Goal: Task Accomplishment & Management: Use online tool/utility

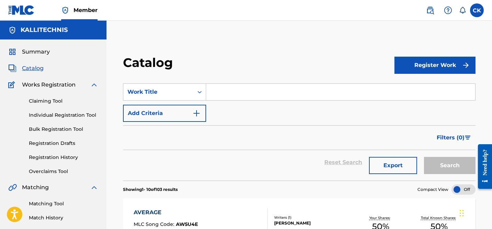
click at [45, 102] on link "Claiming Tool" at bounding box center [63, 101] width 69 height 7
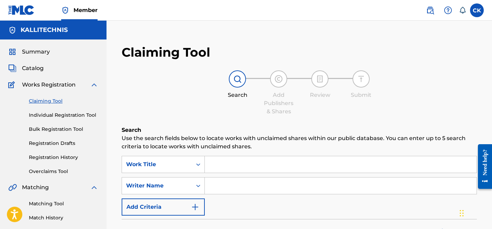
click at [227, 186] on input "Search Form" at bounding box center [341, 186] width 272 height 16
type input "[PERSON_NAME]"
click at [234, 165] on input "Search Form" at bounding box center [341, 164] width 272 height 16
type input "h"
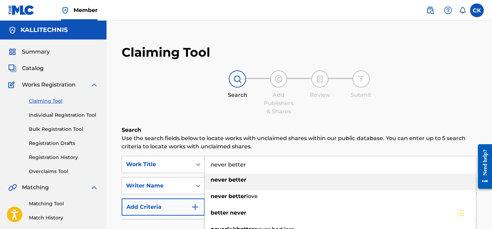
type input "never better"
click at [249, 183] on div "never better" at bounding box center [340, 180] width 271 height 12
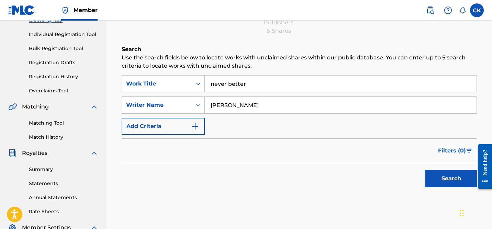
scroll to position [83, 0]
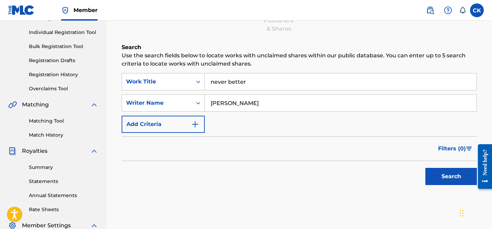
click at [456, 178] on button "Search" at bounding box center [451, 176] width 52 height 17
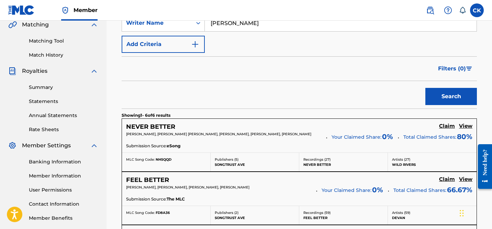
scroll to position [162, 0]
click at [165, 127] on h5 "NEVER BETTER" at bounding box center [150, 127] width 49 height 8
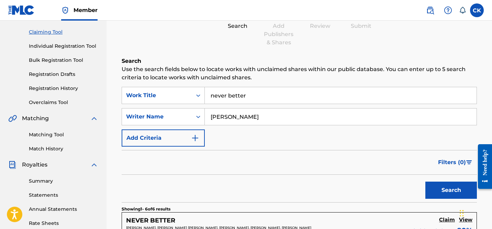
scroll to position [68, 0]
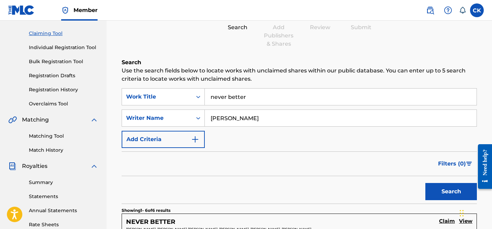
click at [231, 97] on input "never better" at bounding box center [341, 97] width 272 height 16
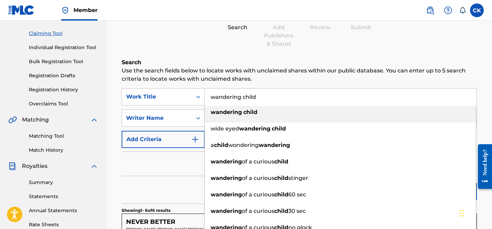
click at [250, 113] on strong "child" at bounding box center [250, 112] width 14 height 7
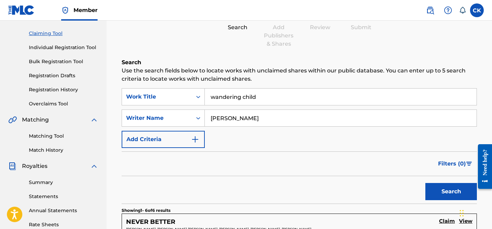
click at [448, 193] on button "Search" at bounding box center [451, 191] width 52 height 17
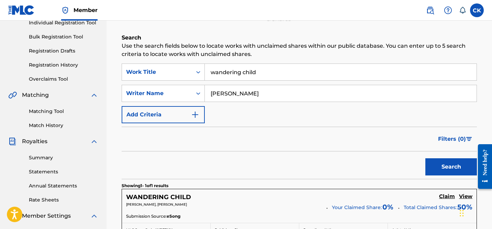
scroll to position [91, 0]
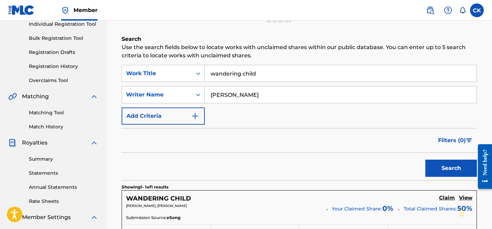
click at [226, 72] on input "wandering child" at bounding box center [341, 73] width 272 height 16
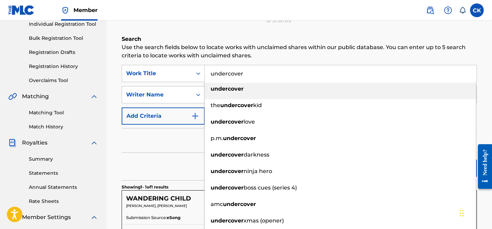
click at [252, 91] on div "undercover" at bounding box center [340, 89] width 271 height 12
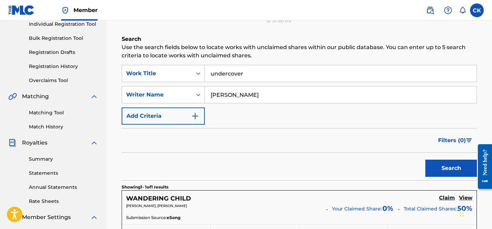
click at [446, 164] on button "Search" at bounding box center [451, 168] width 52 height 17
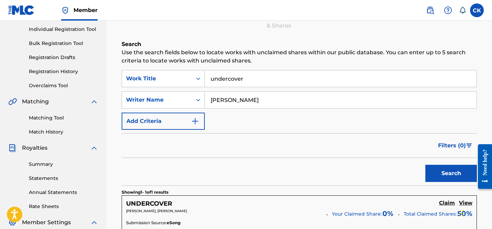
scroll to position [82, 0]
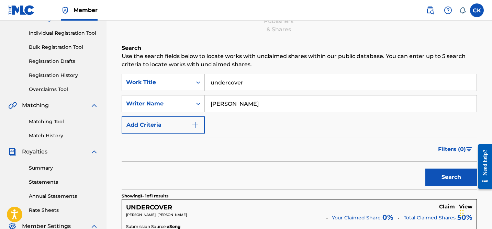
click at [224, 81] on input "undercover" at bounding box center [341, 82] width 272 height 16
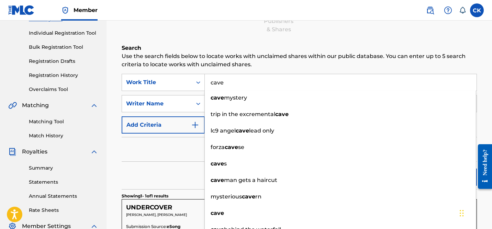
type input "cave"
click at [169, 160] on div "Filters ( 0 )" at bounding box center [299, 149] width 355 height 25
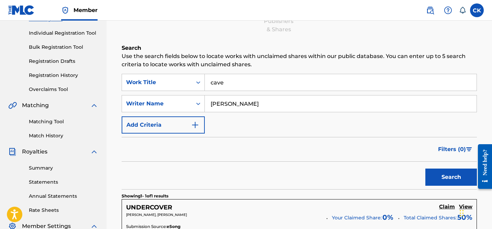
click at [455, 176] on button "Search" at bounding box center [451, 177] width 52 height 17
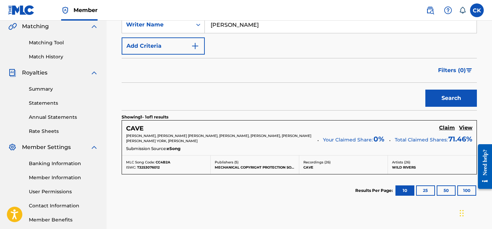
scroll to position [161, 0]
click at [464, 126] on h5 "View" at bounding box center [465, 127] width 13 height 7
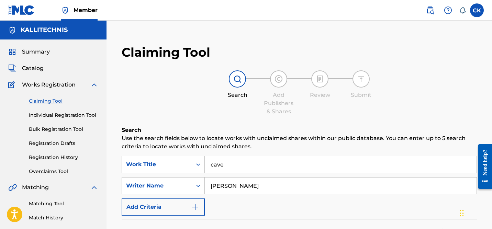
click at [222, 164] on input "cave" at bounding box center [341, 164] width 272 height 16
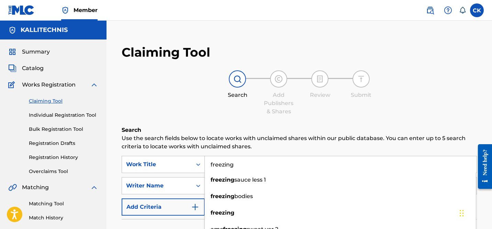
type input "freezing"
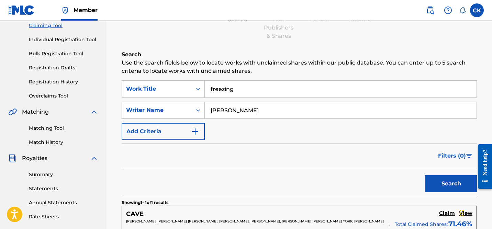
scroll to position [76, 0]
click at [438, 180] on button "Search" at bounding box center [451, 183] width 52 height 17
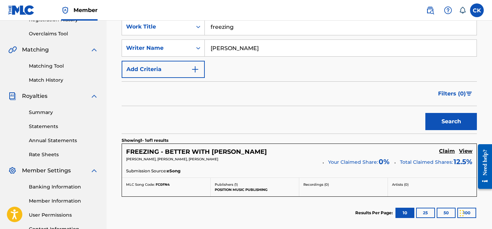
scroll to position [139, 0]
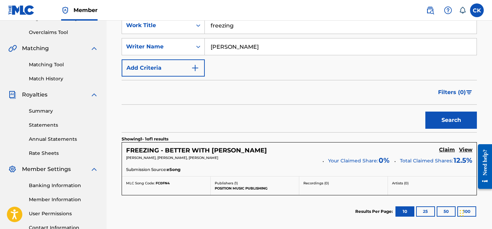
click at [196, 152] on h5 "FREEZING - BETTER WITH [PERSON_NAME]" at bounding box center [196, 151] width 141 height 8
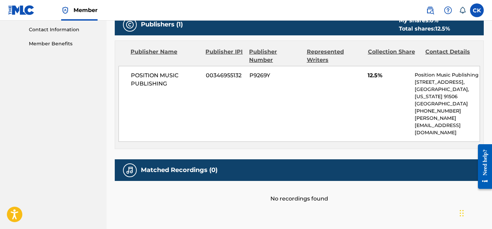
scroll to position [349, 0]
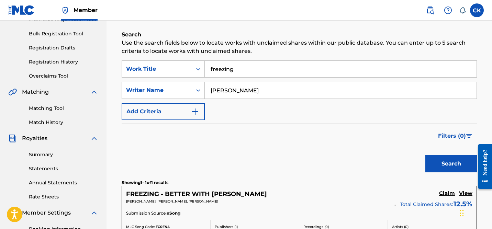
scroll to position [84, 0]
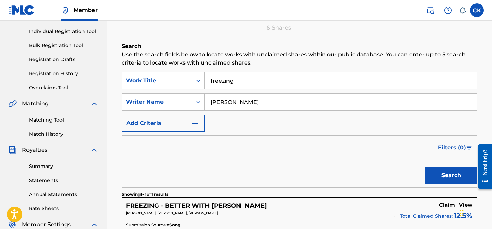
click at [221, 79] on input "freezing" at bounding box center [341, 80] width 272 height 16
type input "never better"
click at [453, 177] on button "Search" at bounding box center [451, 175] width 52 height 17
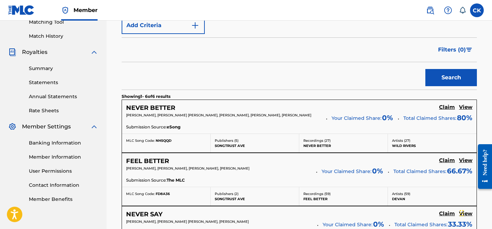
scroll to position [188, 0]
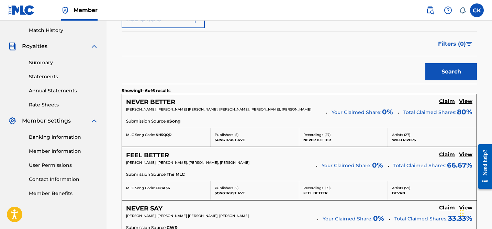
click at [144, 100] on h5 "NEVER BETTER" at bounding box center [150, 102] width 49 height 8
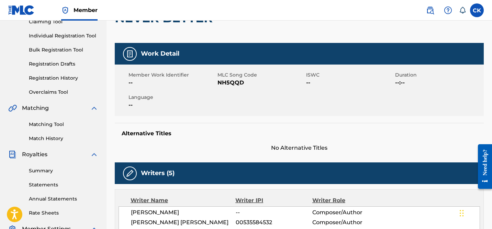
scroll to position [94, 0]
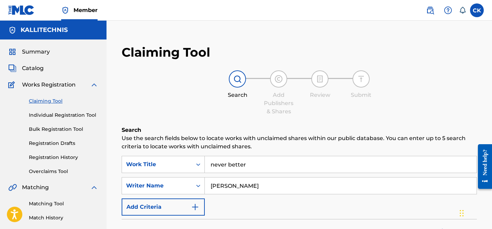
click at [232, 167] on input "never better" at bounding box center [341, 164] width 272 height 16
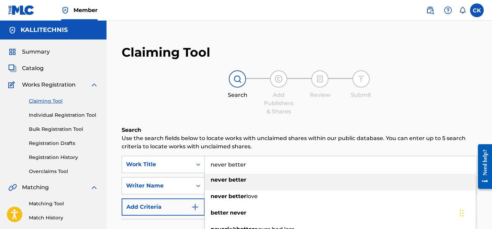
click at [232, 167] on input "never better" at bounding box center [341, 164] width 272 height 16
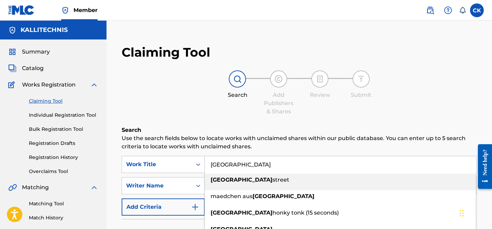
type input "[GEOGRAPHIC_DATA]"
click at [229, 143] on p "Use the search fields below to locate works with unclaimed shares within our pu…" at bounding box center [299, 142] width 355 height 16
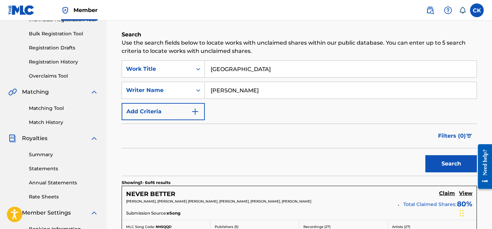
scroll to position [103, 0]
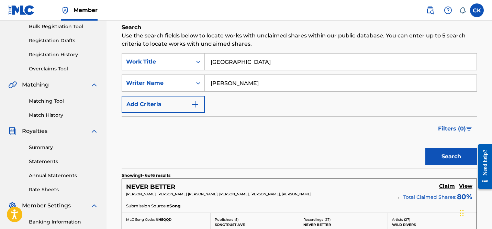
click at [456, 157] on button "Search" at bounding box center [451, 156] width 52 height 17
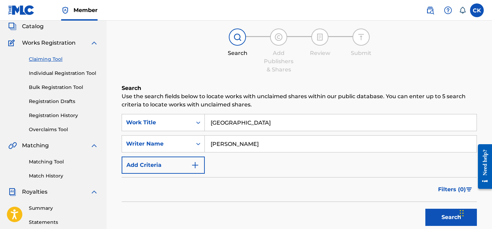
scroll to position [38, 0]
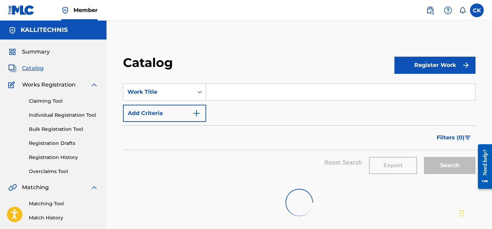
scroll to position [9, 0]
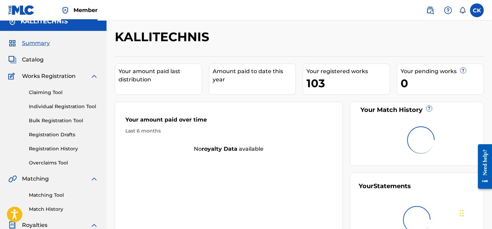
scroll to position [35, 0]
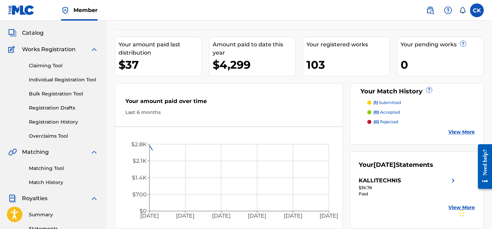
click at [52, 67] on link "Claiming Tool" at bounding box center [63, 65] width 69 height 7
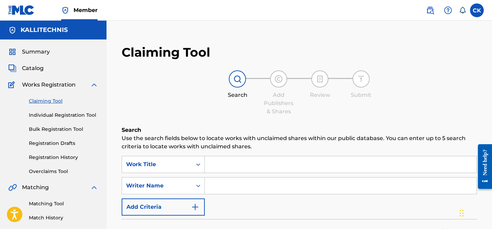
click at [217, 164] on input "Search Form" at bounding box center [341, 164] width 272 height 16
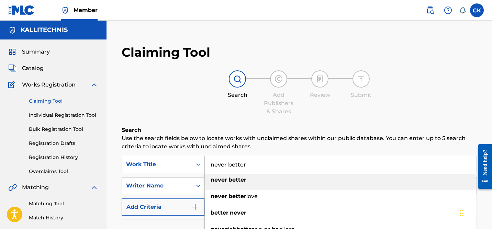
type input "never better"
click at [228, 181] on strong "better" at bounding box center [237, 180] width 18 height 7
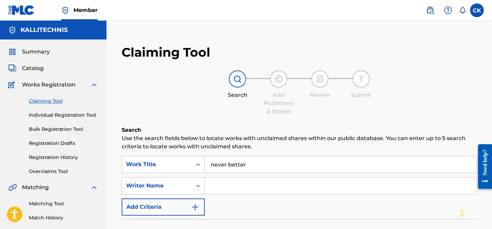
click at [228, 181] on input "Search Form" at bounding box center [341, 186] width 272 height 16
type input "[PERSON_NAME]"
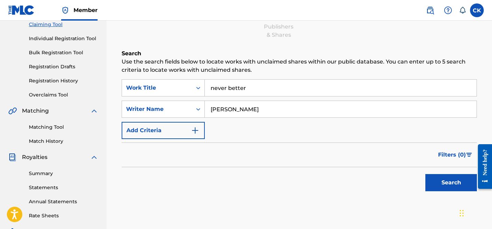
scroll to position [77, 0]
click at [461, 180] on button "Search" at bounding box center [451, 181] width 52 height 17
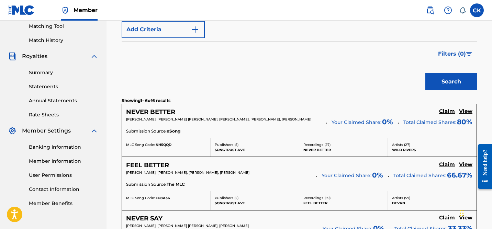
scroll to position [180, 0]
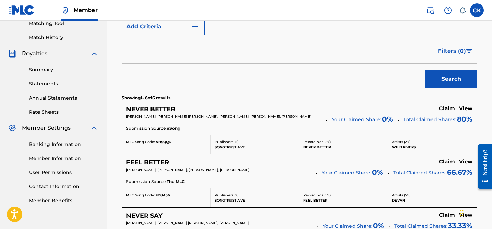
click at [165, 110] on h5 "NEVER BETTER" at bounding box center [150, 109] width 49 height 8
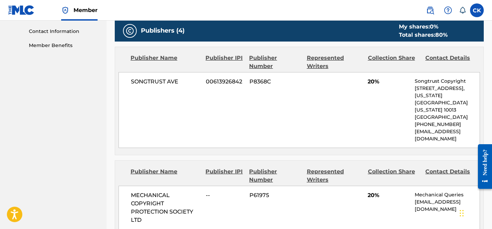
scroll to position [305, 0]
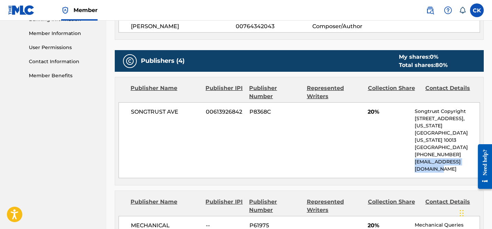
drag, startPoint x: 415, startPoint y: 148, endPoint x: 418, endPoint y: 154, distance: 6.9
click at [418, 158] on p "[EMAIL_ADDRESS][DOMAIN_NAME]" at bounding box center [447, 165] width 65 height 14
copy p "[EMAIL_ADDRESS][DOMAIN_NAME]"
